Goal: Transaction & Acquisition: Purchase product/service

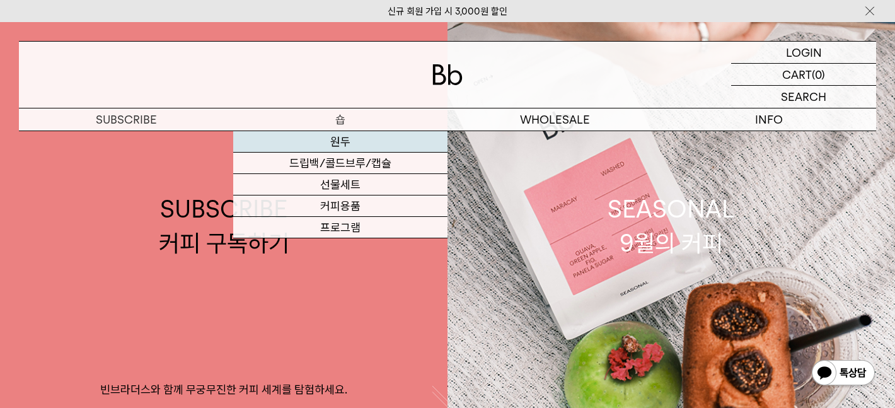
click at [355, 148] on link "원두" at bounding box center [340, 141] width 214 height 21
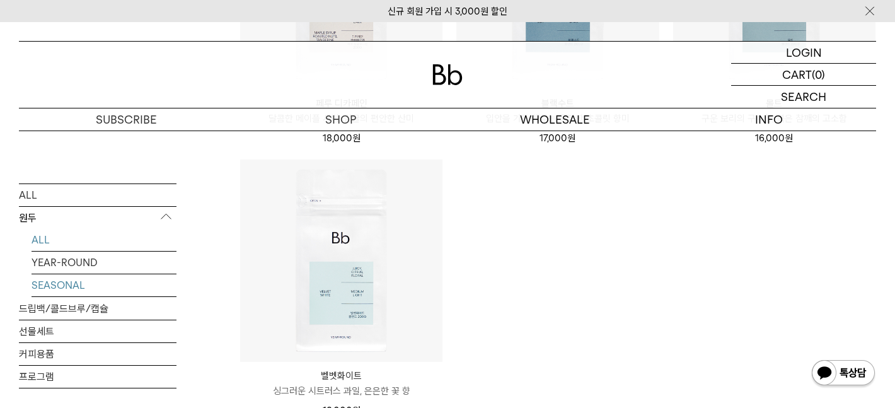
scroll to position [1214, 0]
click at [83, 267] on link "YEAR-ROUND" at bounding box center [104, 262] width 145 height 22
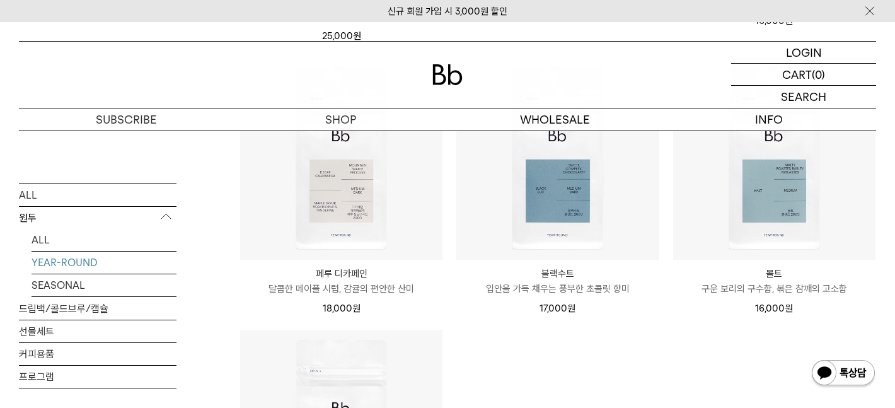
scroll to position [440, 0]
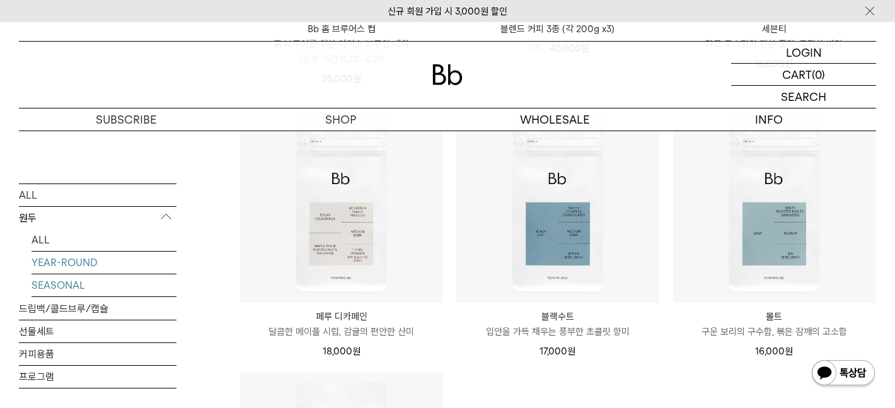
click at [67, 287] on link "SEASONAL" at bounding box center [104, 285] width 145 height 22
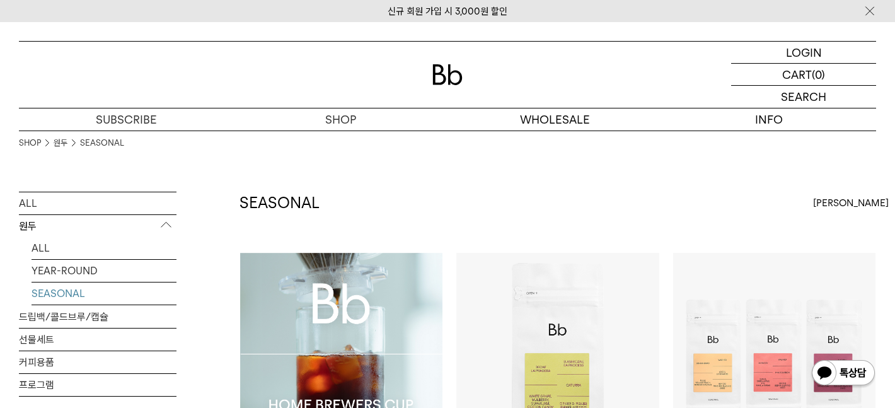
scroll to position [88, 0]
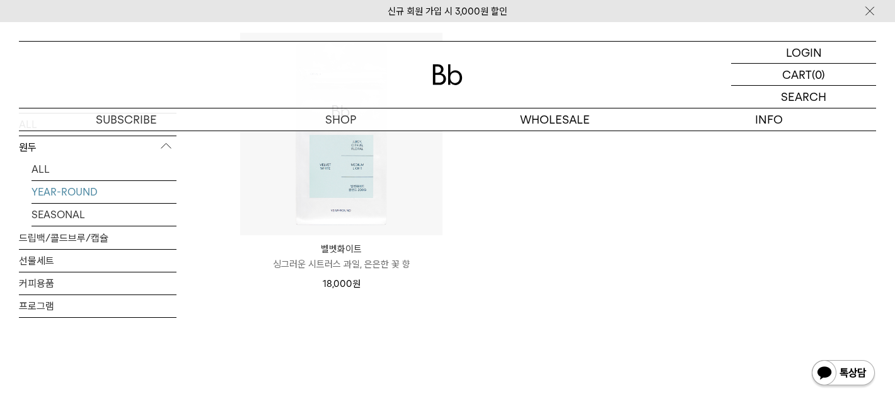
scroll to position [781, 0]
